Goal: Register for event/course

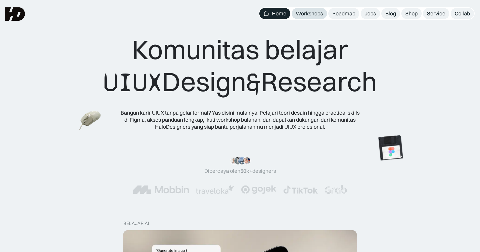
click at [308, 15] on div "Workshops" at bounding box center [309, 13] width 27 height 7
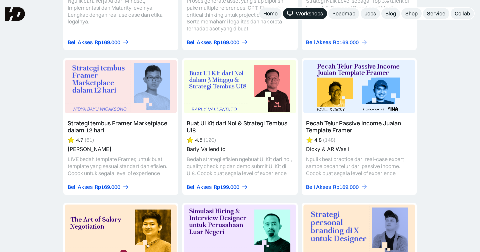
scroll to position [1061, 0]
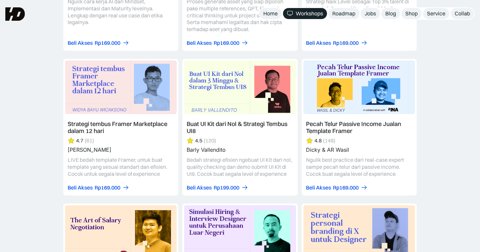
click at [337, 115] on link at bounding box center [359, 127] width 115 height 136
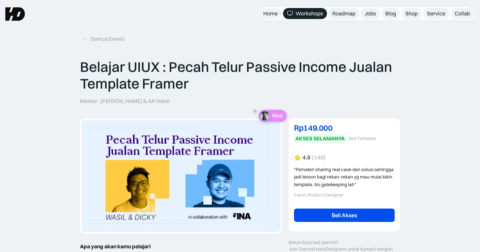
click at [357, 212] on link "Beli Akses" at bounding box center [344, 214] width 101 height 13
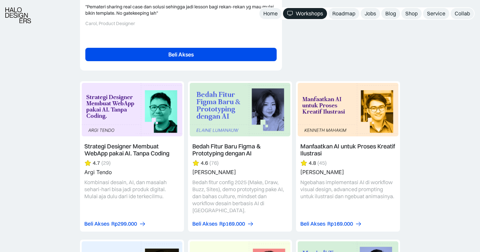
scroll to position [1701, 0]
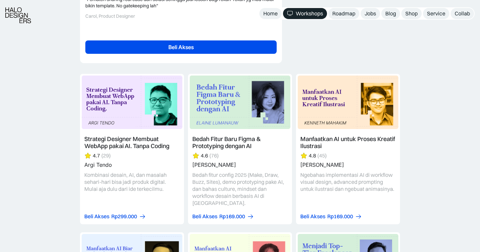
click at [189, 51] on link "Beli Akses" at bounding box center [180, 46] width 191 height 13
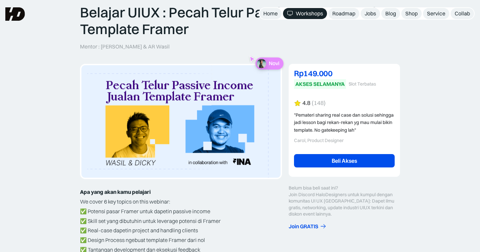
scroll to position [0, 0]
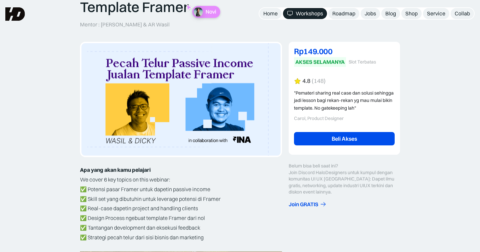
scroll to position [73, 0]
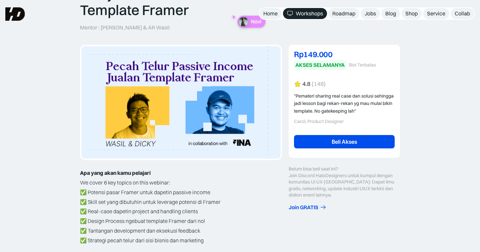
click at [348, 144] on link "Beli Akses" at bounding box center [344, 141] width 101 height 13
